Goal: Entertainment & Leisure: Consume media (video, audio)

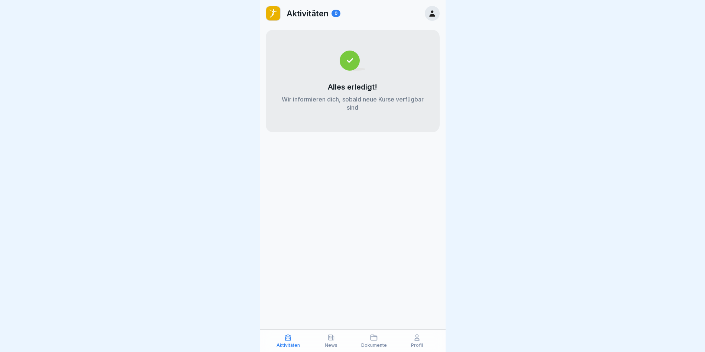
click at [325, 340] on div "News" at bounding box center [331, 341] width 39 height 14
click at [328, 340] on icon at bounding box center [331, 337] width 7 height 7
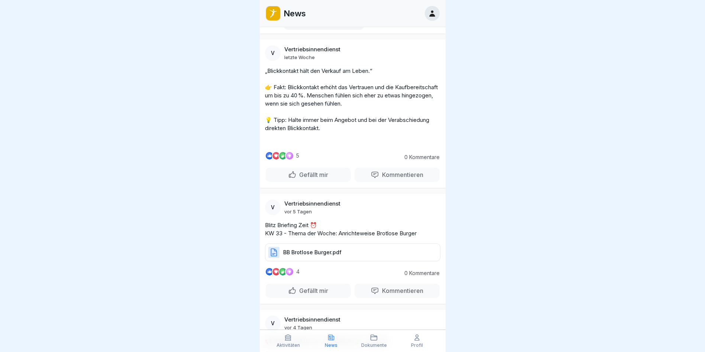
scroll to position [967, 0]
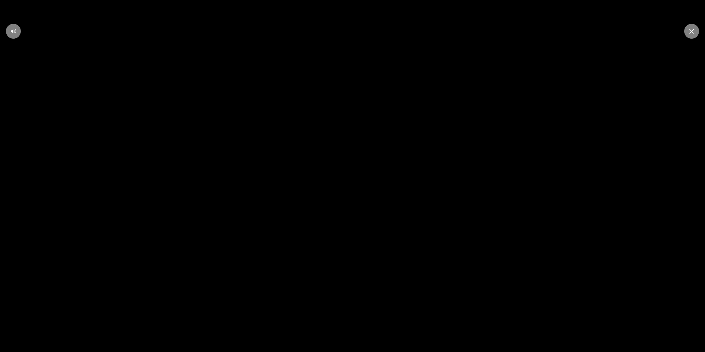
click at [368, 177] on video at bounding box center [352, 176] width 705 height 352
click at [358, 174] on icon at bounding box center [352, 176] width 14 height 14
click at [356, 175] on icon at bounding box center [352, 175] width 6 height 11
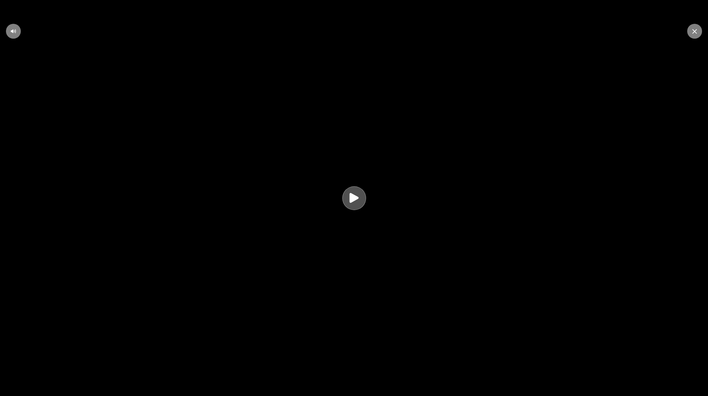
click at [436, 286] on video at bounding box center [354, 198] width 708 height 396
click at [360, 199] on icon at bounding box center [354, 198] width 14 height 14
click at [361, 192] on icon at bounding box center [354, 198] width 20 height 20
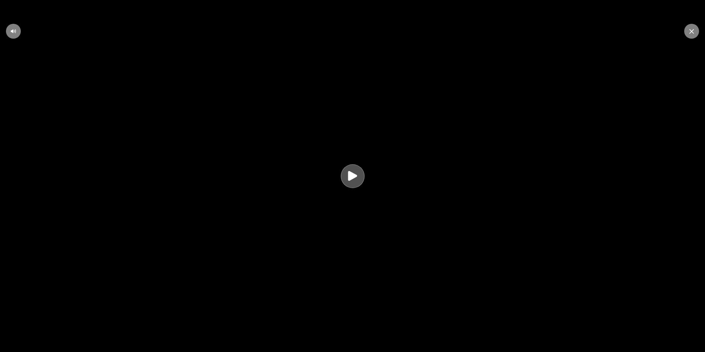
click at [692, 32] on icon at bounding box center [692, 31] width 4 height 4
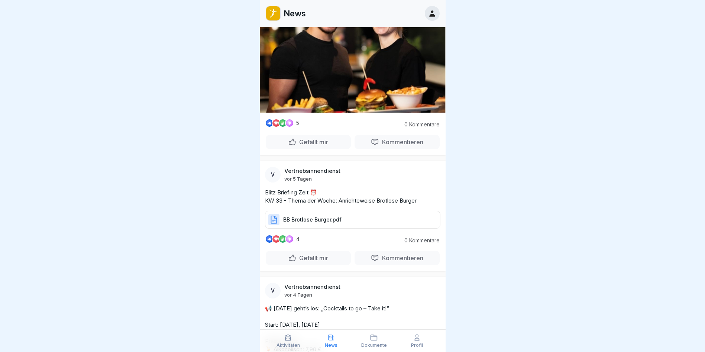
scroll to position [1115, 0]
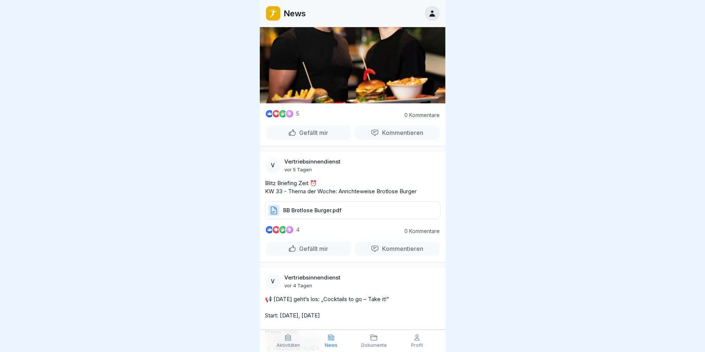
drag, startPoint x: 290, startPoint y: 122, endPoint x: 311, endPoint y: 122, distance: 20.8
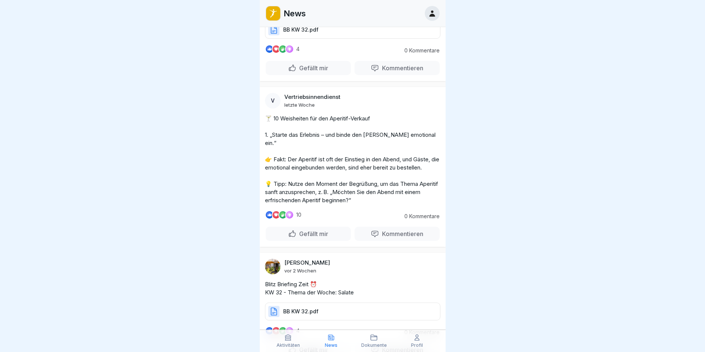
scroll to position [4447, 0]
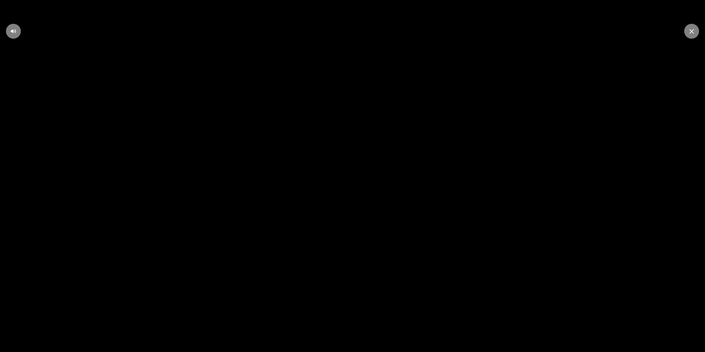
click at [449, 133] on video at bounding box center [352, 176] width 705 height 352
click at [352, 176] on icon at bounding box center [352, 175] width 6 height 11
click at [692, 26] on div at bounding box center [691, 31] width 15 height 15
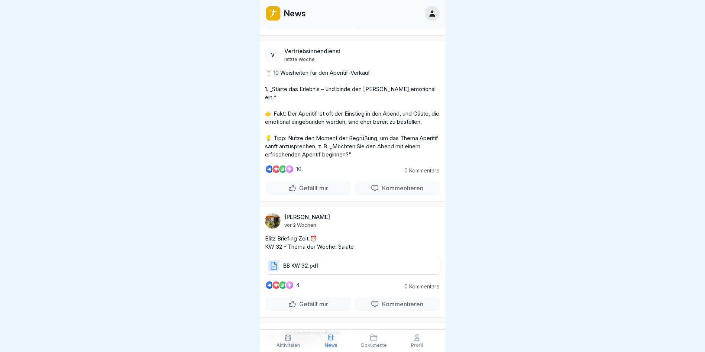
click at [615, 137] on div at bounding box center [352, 176] width 705 height 352
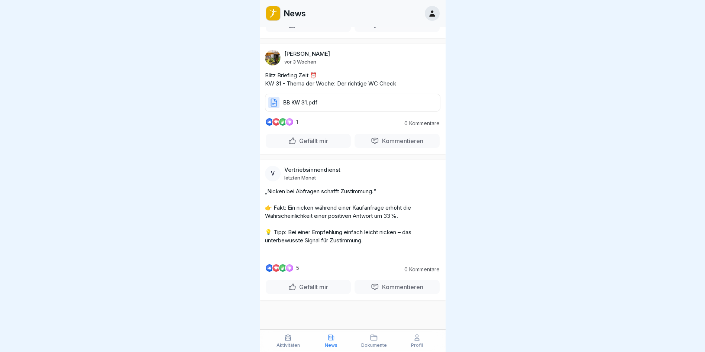
scroll to position [7837, 0]
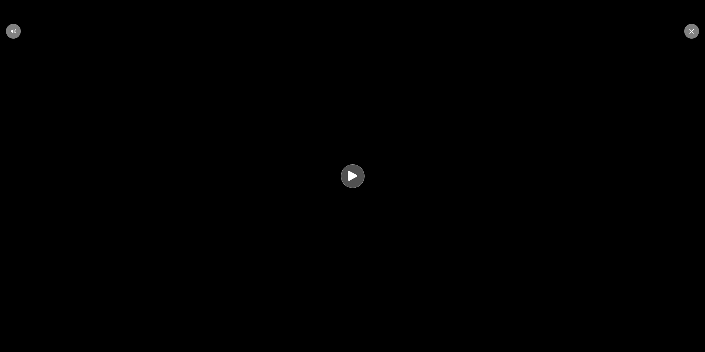
click at [355, 188] on div at bounding box center [353, 176] width 24 height 24
click at [687, 32] on div at bounding box center [691, 31] width 15 height 15
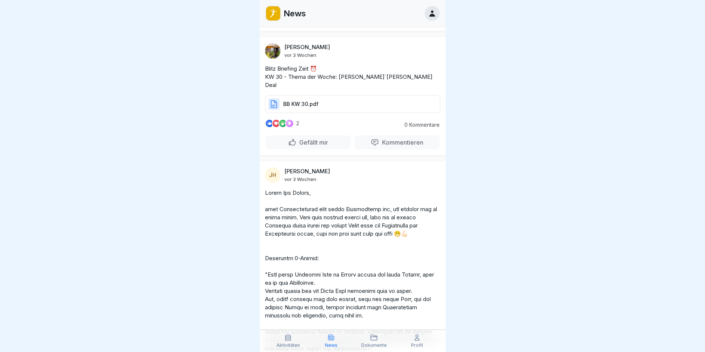
scroll to position [8611, 0]
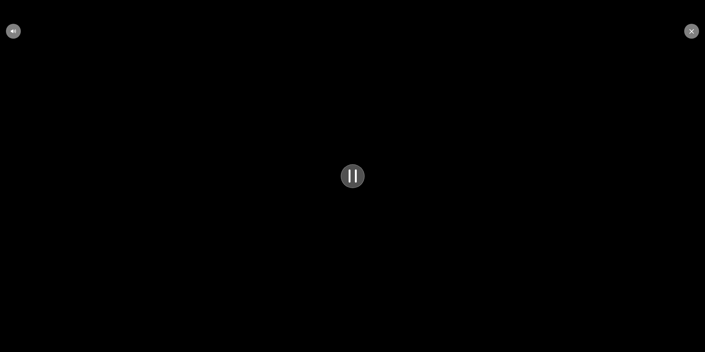
scroll to position [10387, 0]
click at [361, 114] on video at bounding box center [352, 176] width 705 height 352
click at [355, 179] on icon at bounding box center [353, 176] width 20 height 20
click at [689, 30] on div at bounding box center [691, 31] width 15 height 15
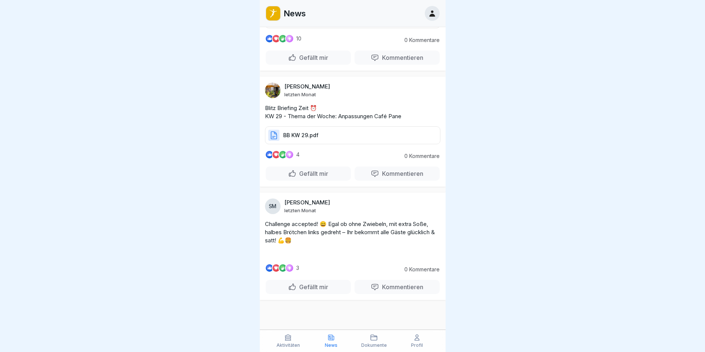
scroll to position [12437, 0]
drag, startPoint x: 265, startPoint y: 141, endPoint x: 355, endPoint y: 179, distance: 97.6
drag, startPoint x: 262, startPoint y: 193, endPoint x: 272, endPoint y: 194, distance: 9.8
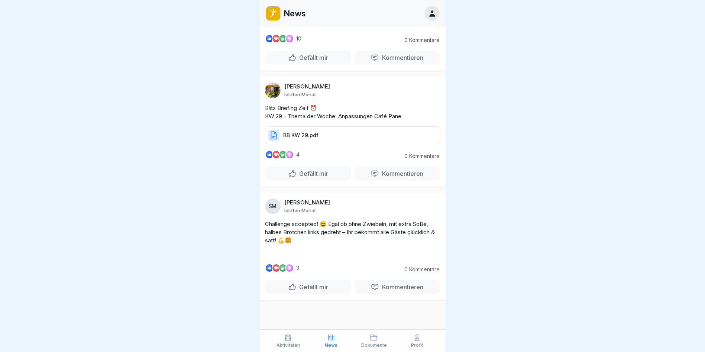
drag, startPoint x: 277, startPoint y: 199, endPoint x: 274, endPoint y: 194, distance: 5.0
drag, startPoint x: 265, startPoint y: 147, endPoint x: 296, endPoint y: 170, distance: 38.6
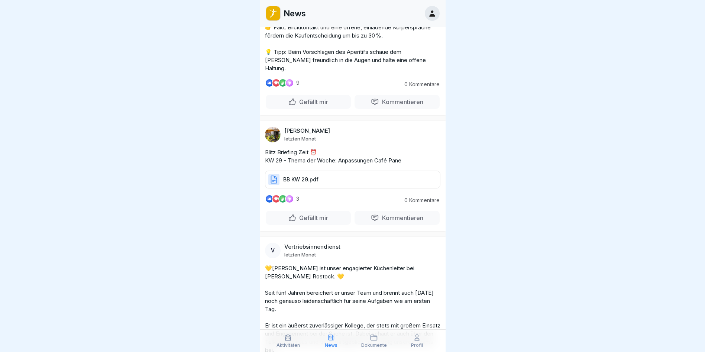
scroll to position [13478, 0]
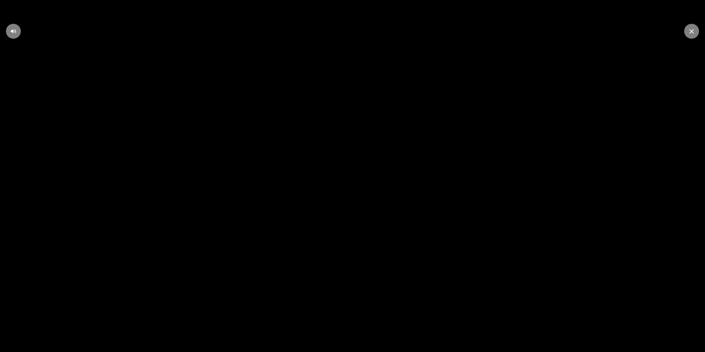
click at [292, 173] on video at bounding box center [352, 176] width 705 height 352
click at [374, 181] on video at bounding box center [352, 176] width 705 height 352
click at [352, 177] on icon at bounding box center [352, 175] width 6 height 11
click at [691, 28] on div at bounding box center [691, 31] width 15 height 15
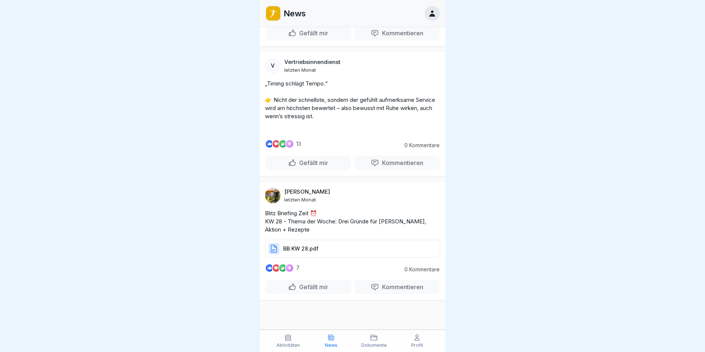
scroll to position [16081, 0]
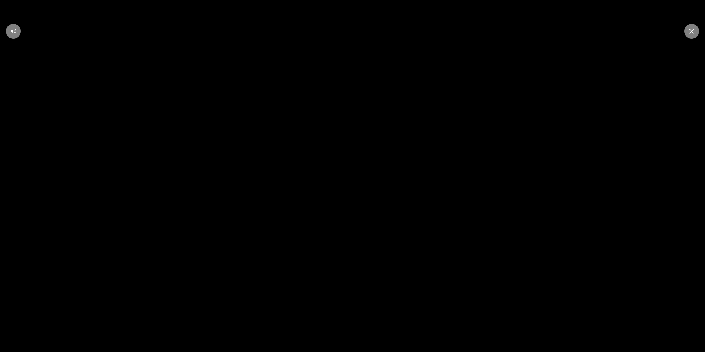
click at [375, 178] on video at bounding box center [352, 176] width 705 height 352
click at [356, 180] on icon at bounding box center [353, 176] width 20 height 20
click at [695, 33] on div at bounding box center [691, 31] width 15 height 15
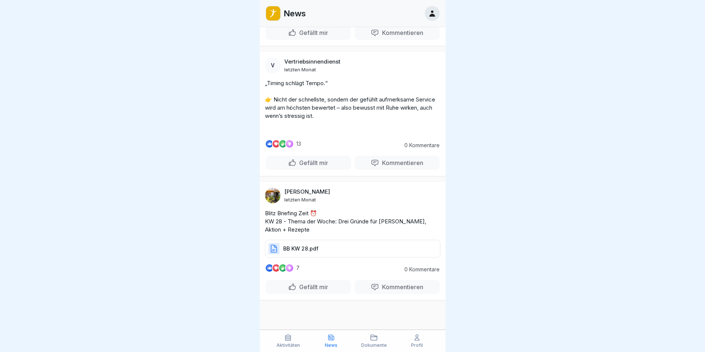
scroll to position [16668, 0]
drag, startPoint x: 373, startPoint y: 124, endPoint x: 377, endPoint y: 124, distance: 4.1
drag, startPoint x: 367, startPoint y: 131, endPoint x: 377, endPoint y: 132, distance: 9.7
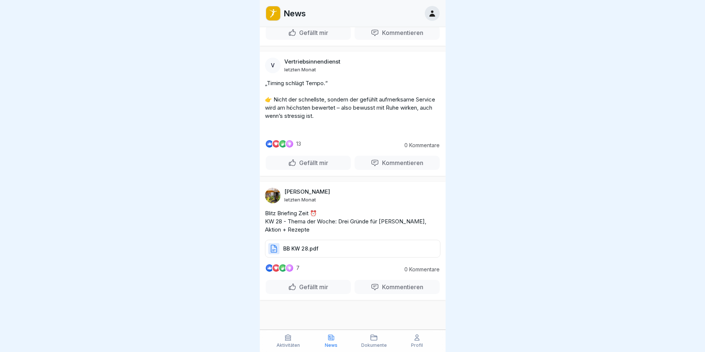
scroll to position [17338, 0]
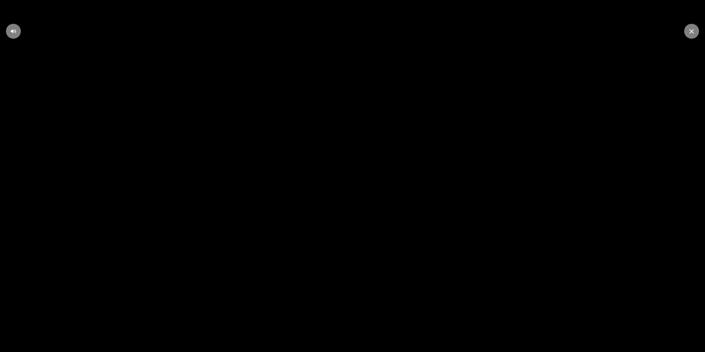
click at [351, 119] on video at bounding box center [352, 176] width 705 height 352
click at [351, 182] on icon at bounding box center [353, 176] width 20 height 20
click at [348, 168] on video at bounding box center [352, 176] width 705 height 352
click at [354, 171] on div at bounding box center [353, 176] width 24 height 24
click at [273, 115] on video at bounding box center [352, 176] width 705 height 352
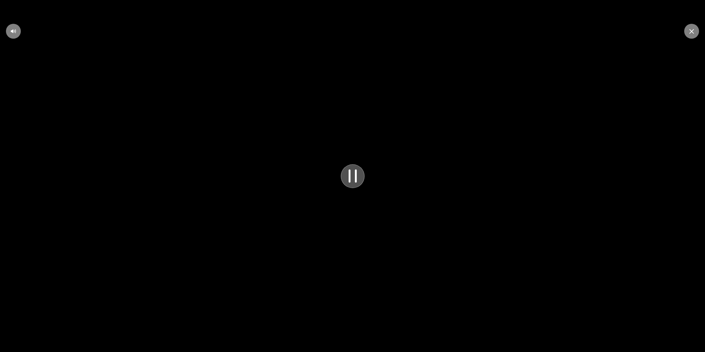
click at [692, 31] on icon at bounding box center [692, 31] width 4 height 4
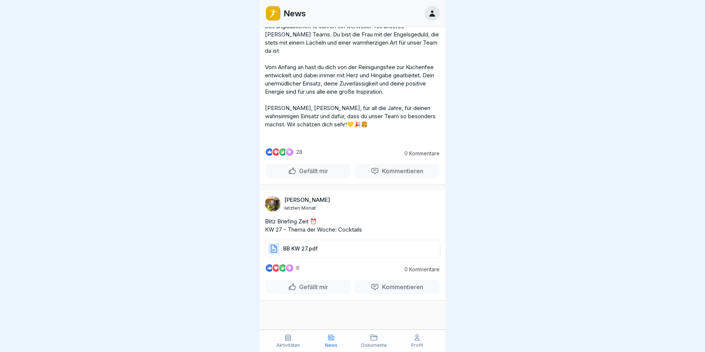
scroll to position [20787, 0]
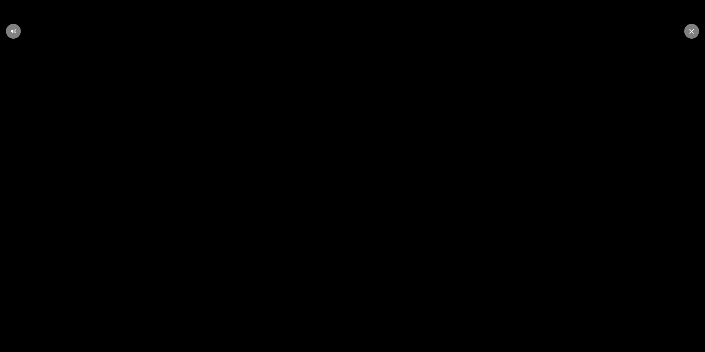
click at [690, 32] on icon at bounding box center [692, 31] width 4 height 5
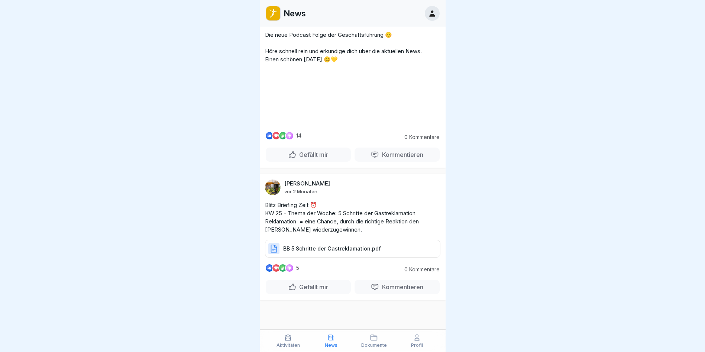
scroll to position [24357, 0]
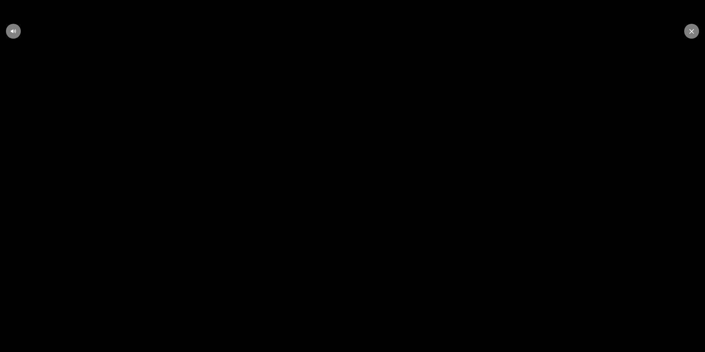
click at [393, 245] on video at bounding box center [352, 176] width 705 height 352
click at [352, 174] on icon at bounding box center [352, 175] width 6 height 11
click at [696, 29] on div at bounding box center [691, 31] width 15 height 15
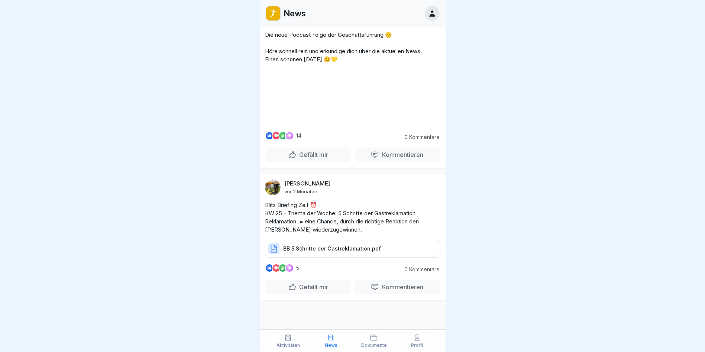
scroll to position [25992, 0]
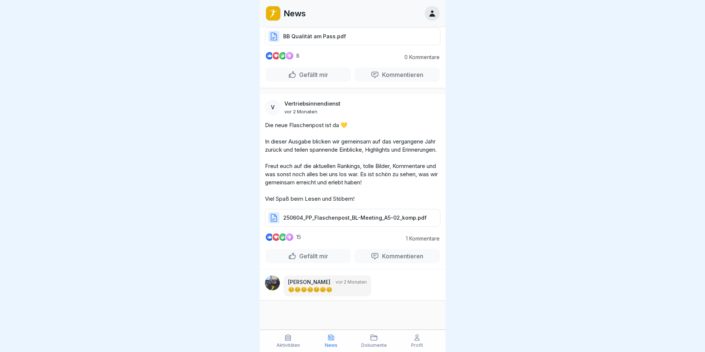
scroll to position [27392, 0]
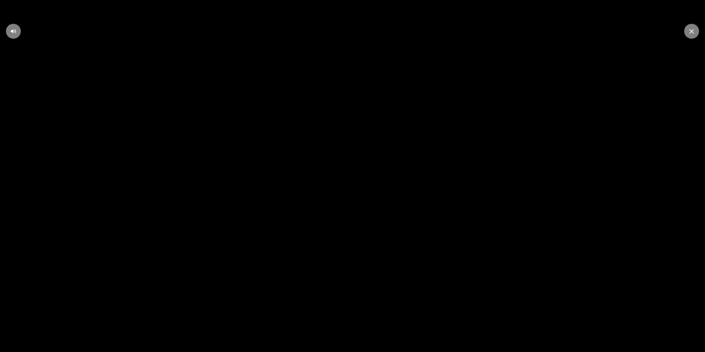
click at [370, 136] on video at bounding box center [352, 176] width 705 height 352
click at [355, 174] on icon at bounding box center [353, 176] width 20 height 20
click at [693, 29] on icon at bounding box center [692, 31] width 4 height 4
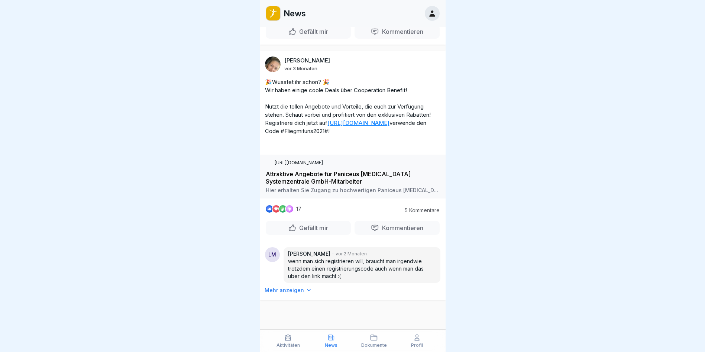
scroll to position [36404, 0]
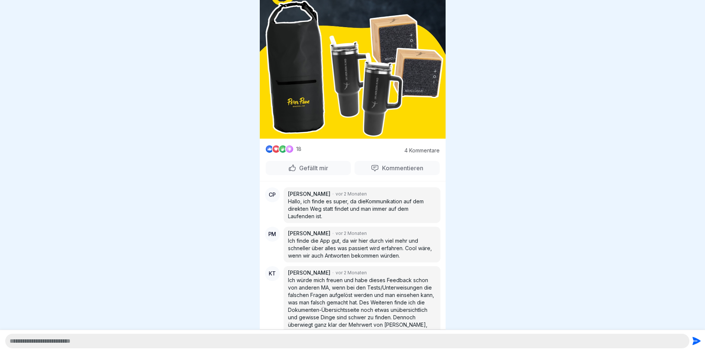
scroll to position [250, 0]
